Goal: Task Accomplishment & Management: Manage account settings

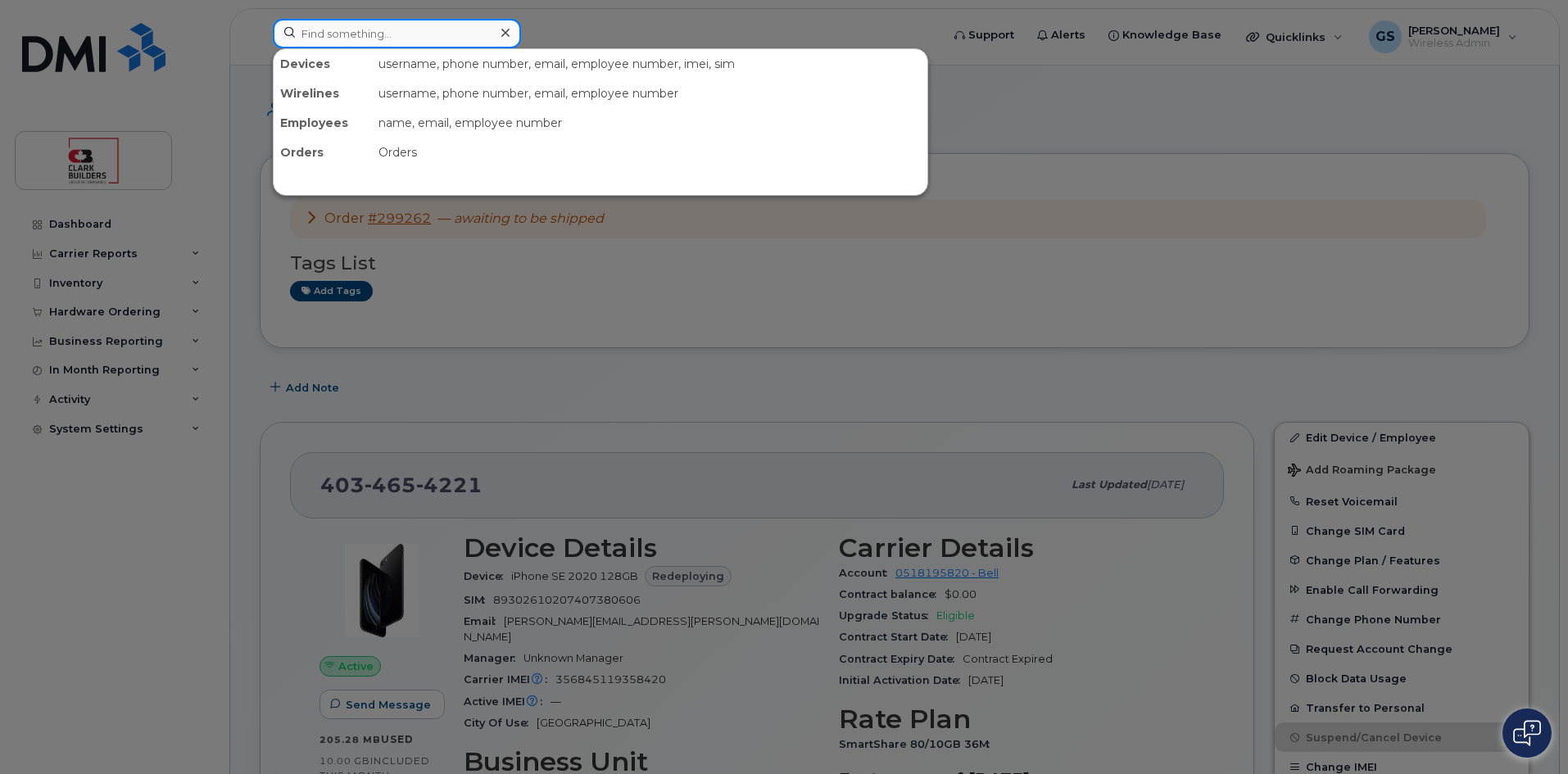
click at [334, 32] on input at bounding box center [397, 33] width 248 height 29
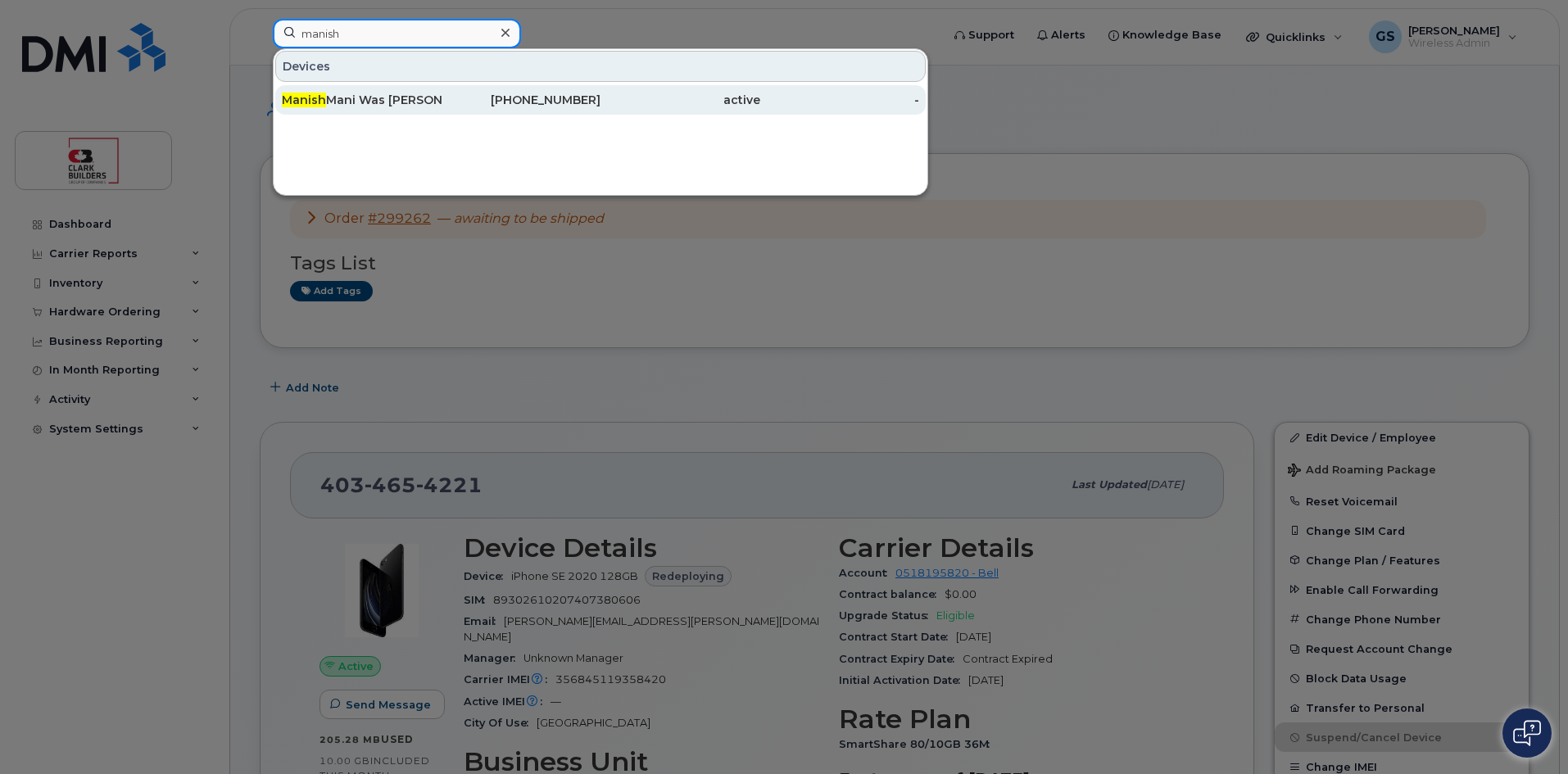
type input "manish"
click at [441, 90] on div "Manish Mani Was Jodi Anderson" at bounding box center [521, 99] width 160 height 29
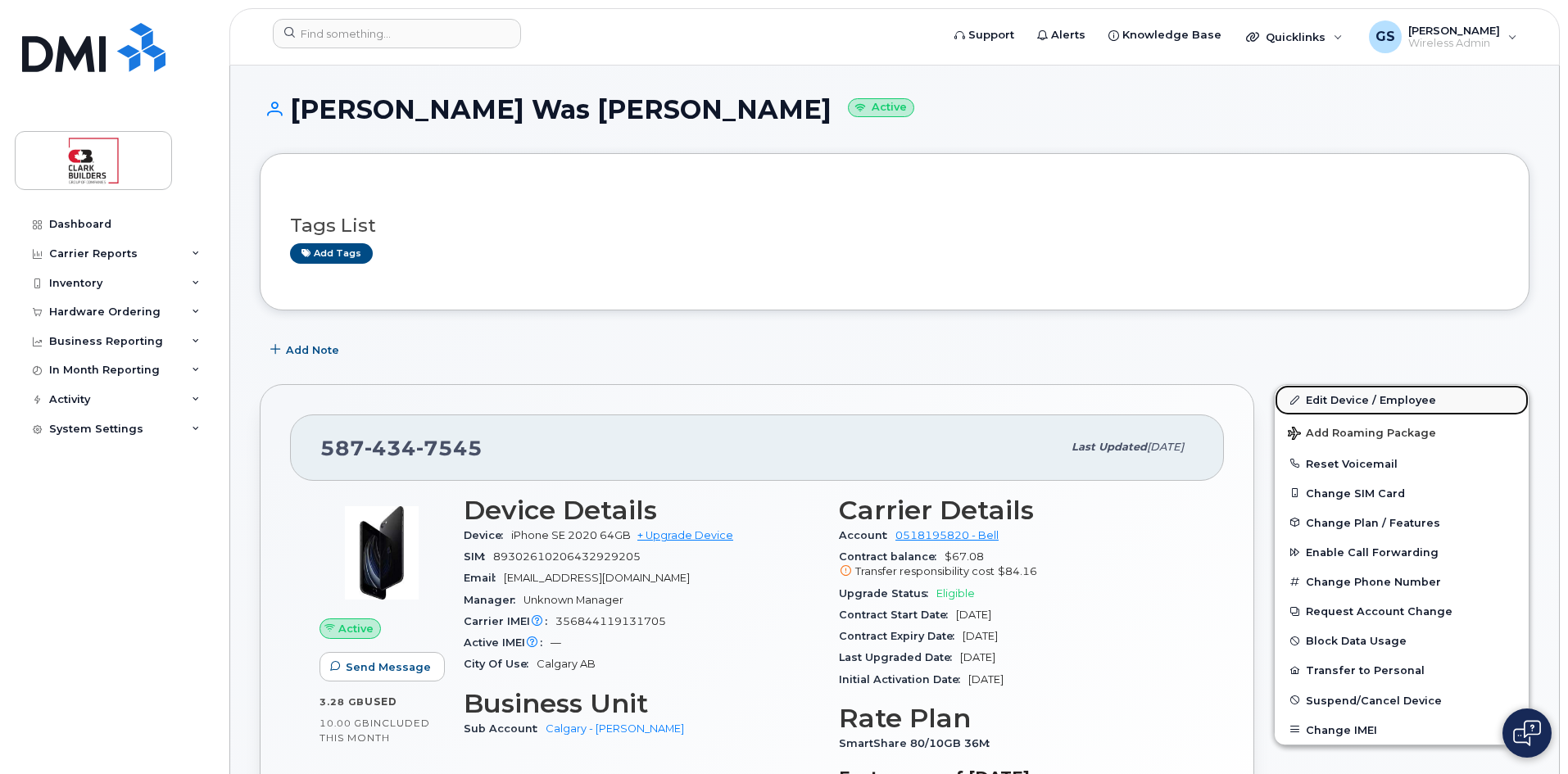
click at [1371, 396] on link "Edit Device / Employee" at bounding box center [1402, 399] width 254 height 29
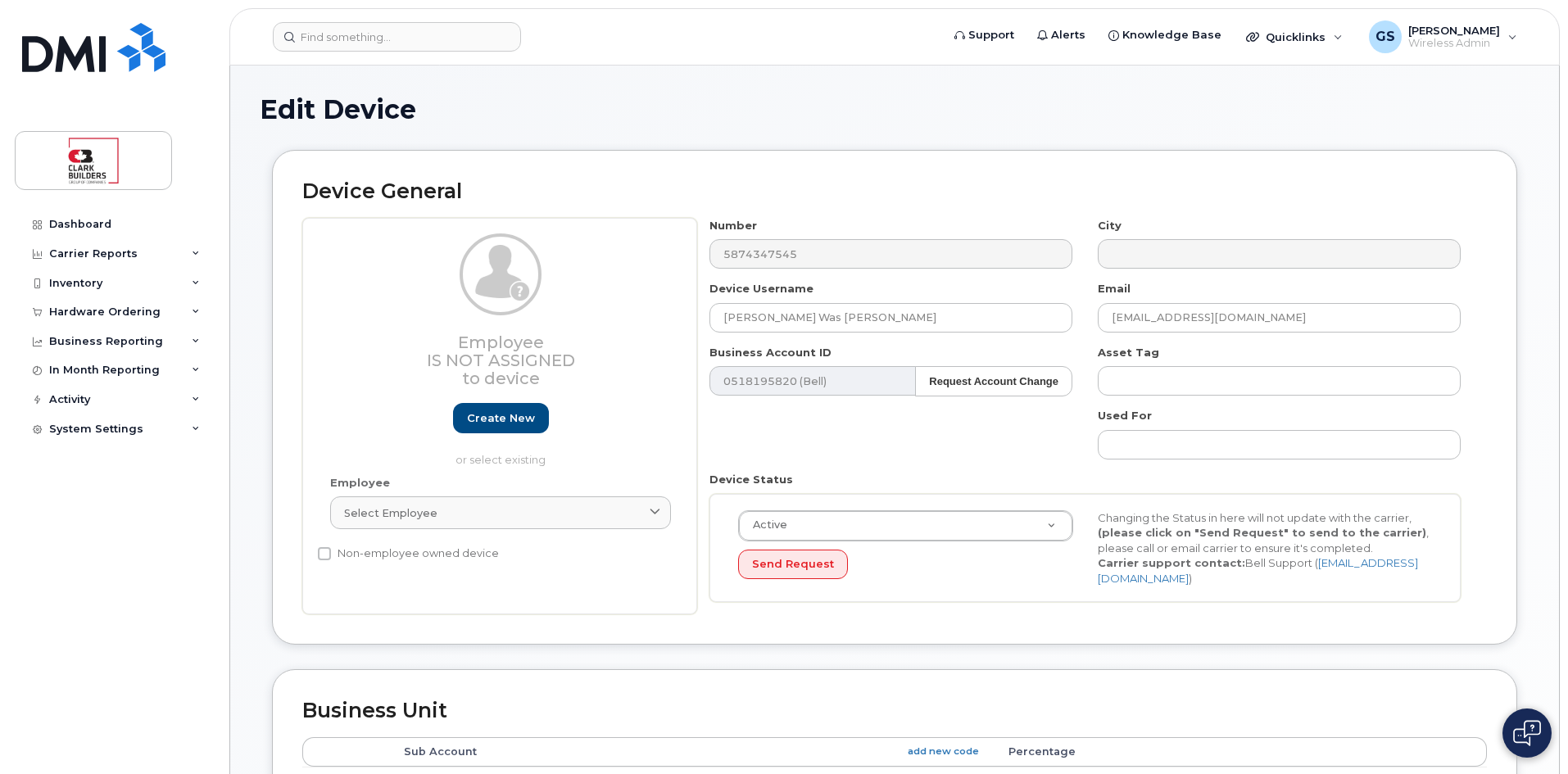
select select "24189"
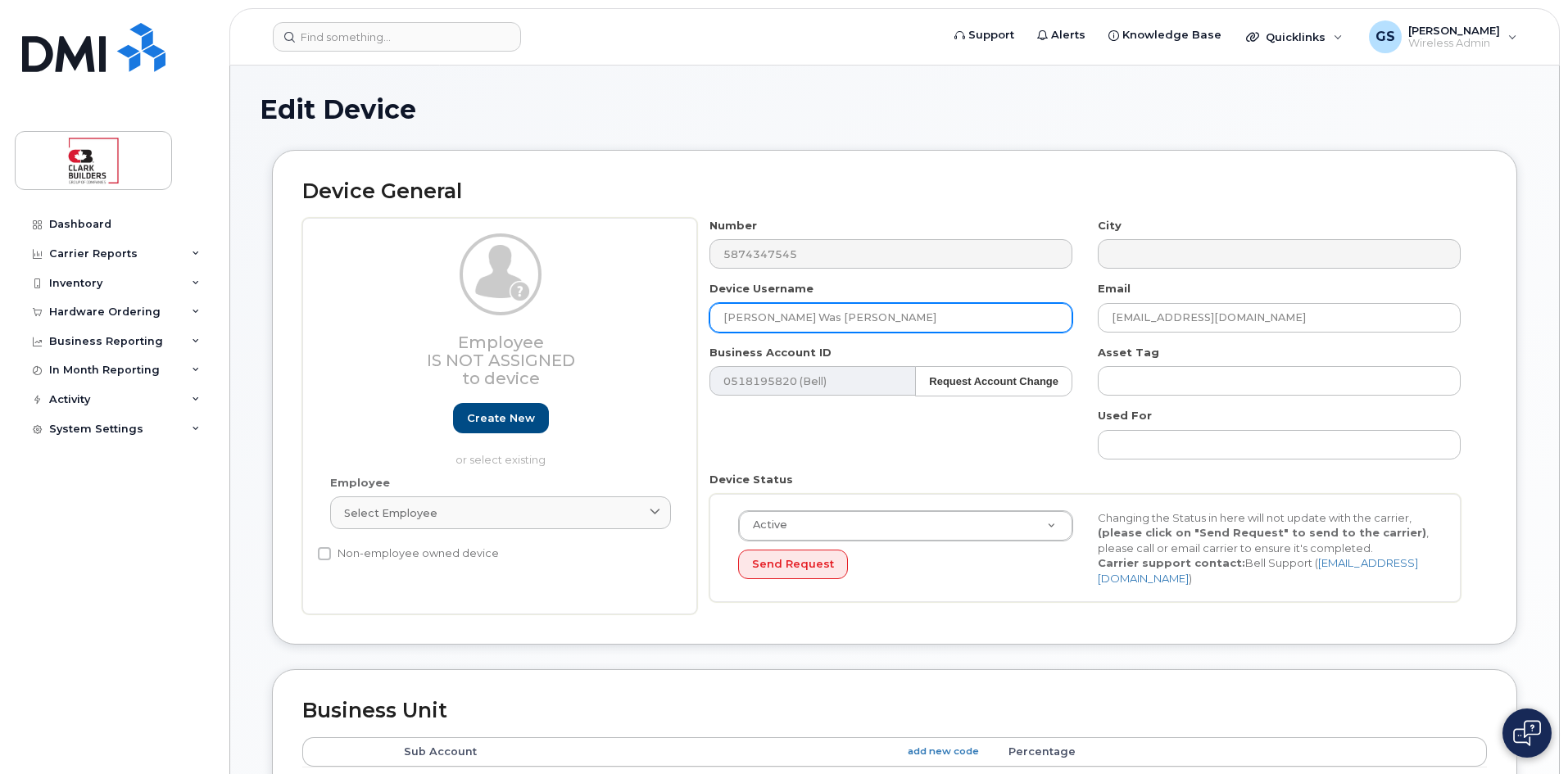
drag, startPoint x: 795, startPoint y: 318, endPoint x: 946, endPoint y: 327, distance: 151.3
click at [946, 327] on input "[PERSON_NAME] Was [PERSON_NAME]" at bounding box center [890, 318] width 363 height 29
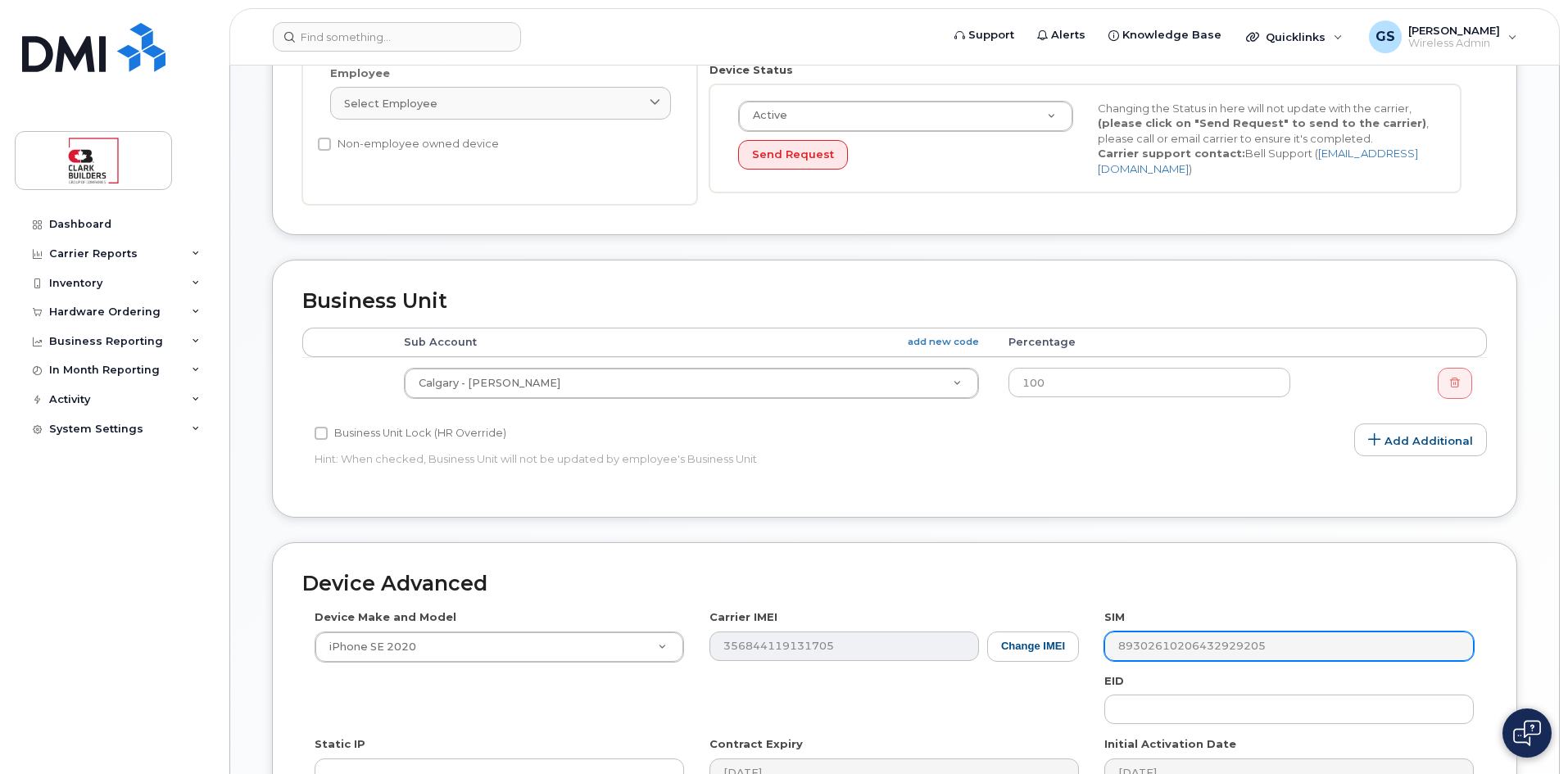
scroll to position [666, 0]
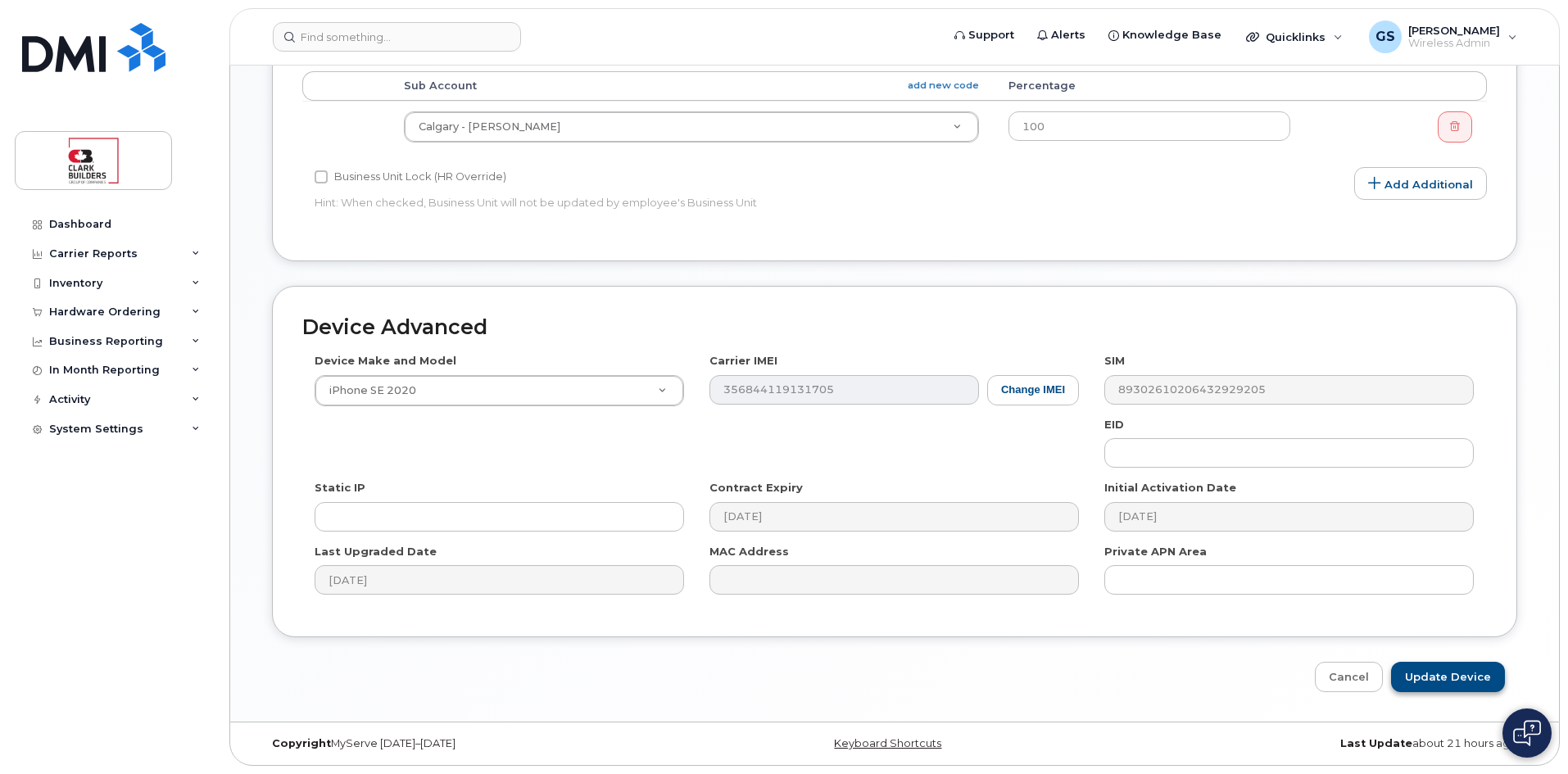
type input "Manish Mani"
click at [1466, 683] on input "Update Device" at bounding box center [1448, 677] width 114 height 30
type input "Saving..."
